Goal: Task Accomplishment & Management: Use online tool/utility

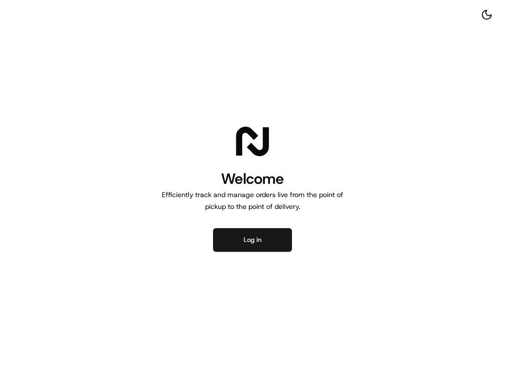
click at [240, 227] on div "Welcome Efficiently track and manage orders live from the point of pickup to th…" at bounding box center [252, 186] width 505 height 373
click at [244, 238] on button "Log in" at bounding box center [252, 240] width 79 height 24
click at [240, 245] on button "Log in" at bounding box center [252, 240] width 79 height 24
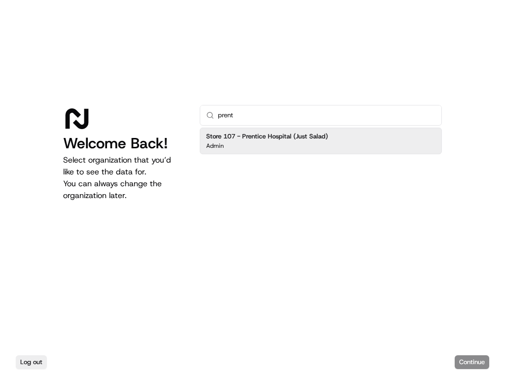
type input "prent"
click at [232, 137] on h2 "Store 107 - Prentice Hospital (Just Salad)" at bounding box center [267, 136] width 122 height 9
click at [470, 361] on button "Continue" at bounding box center [471, 362] width 34 height 14
